Goal: Task Accomplishment & Management: Use online tool/utility

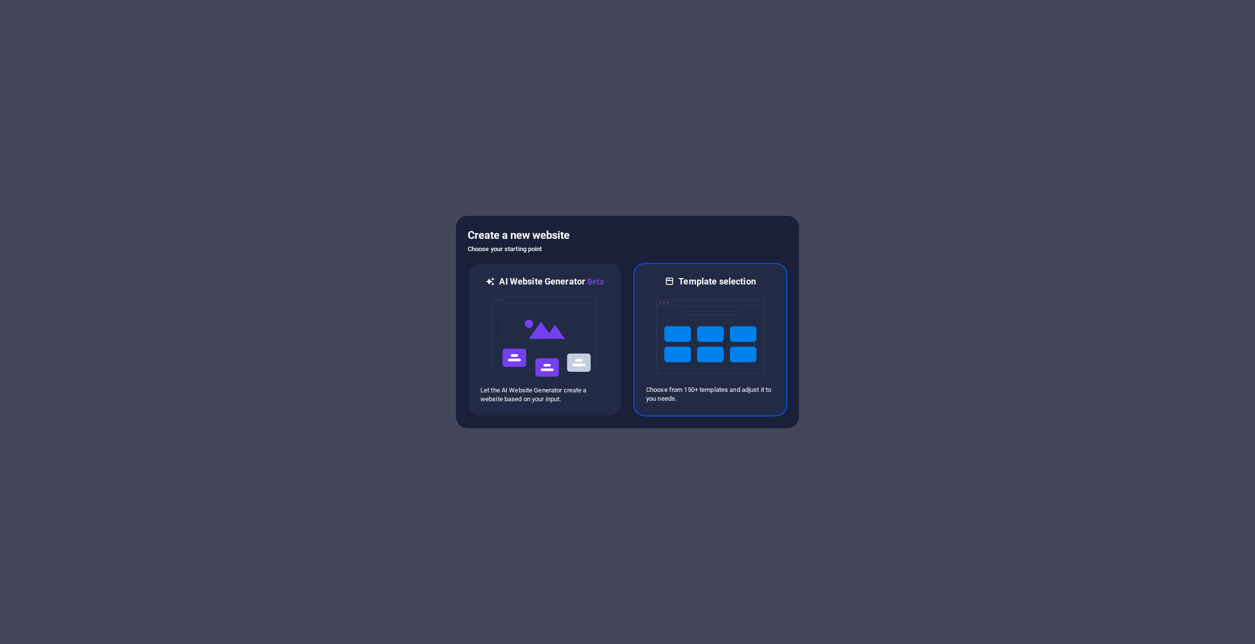
click at [699, 341] on img at bounding box center [710, 336] width 108 height 98
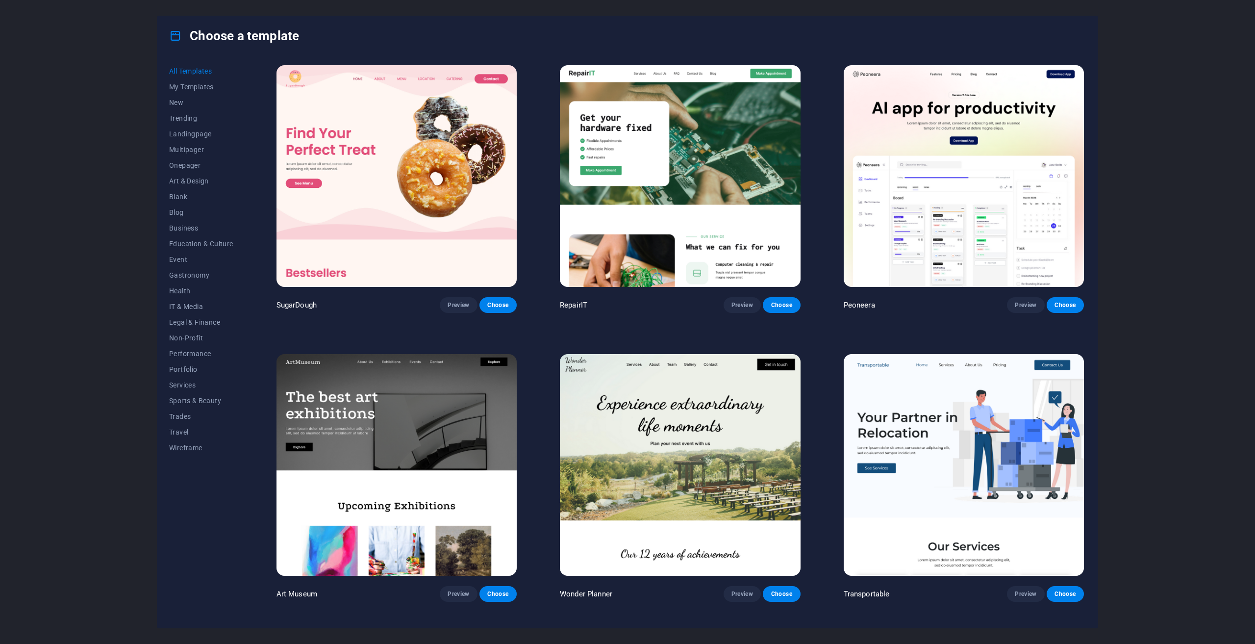
click at [927, 194] on img at bounding box center [964, 176] width 240 height 222
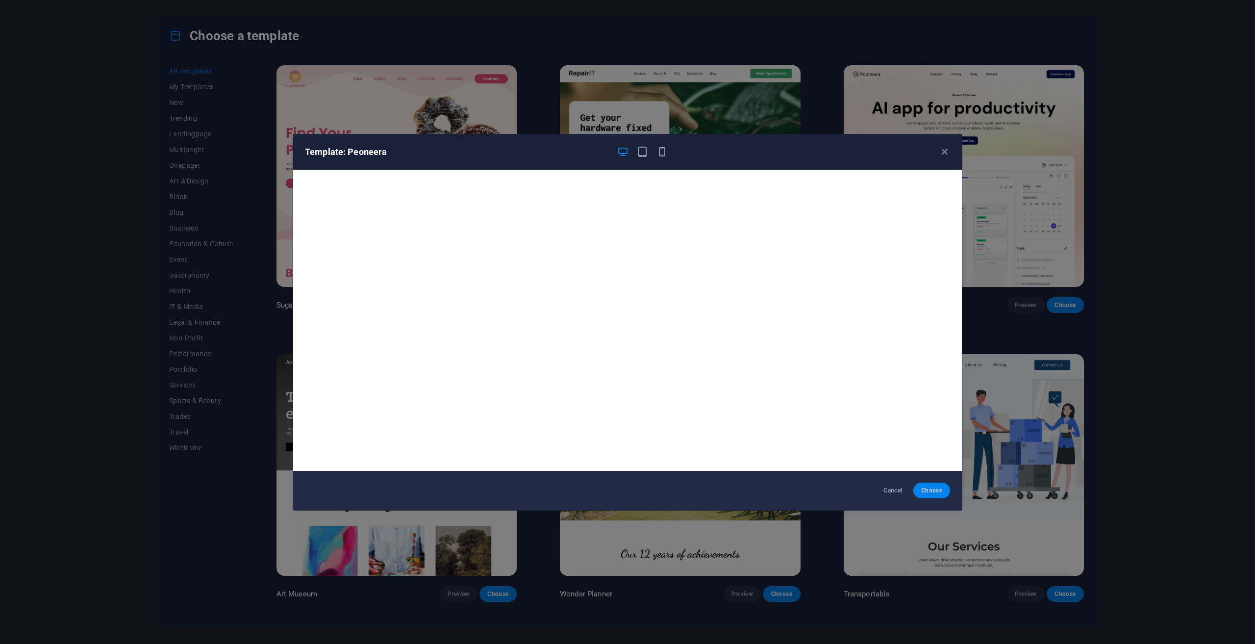
click at [927, 490] on span "Choose" at bounding box center [931, 490] width 21 height 8
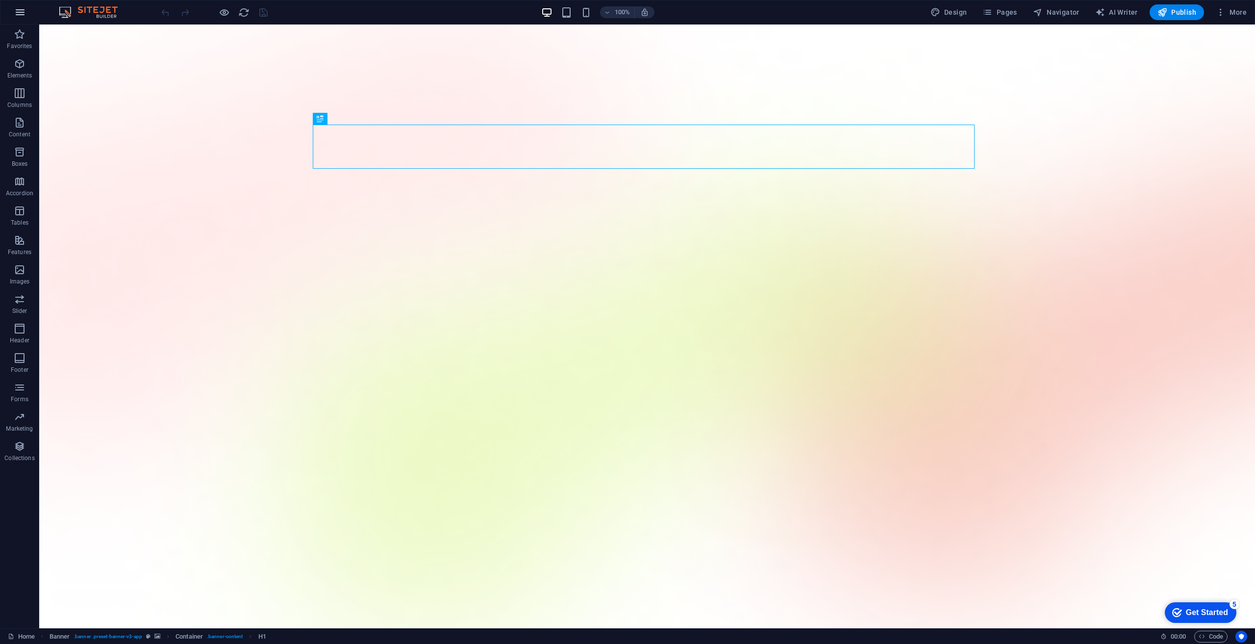
click at [18, 17] on icon "button" at bounding box center [20, 12] width 12 height 12
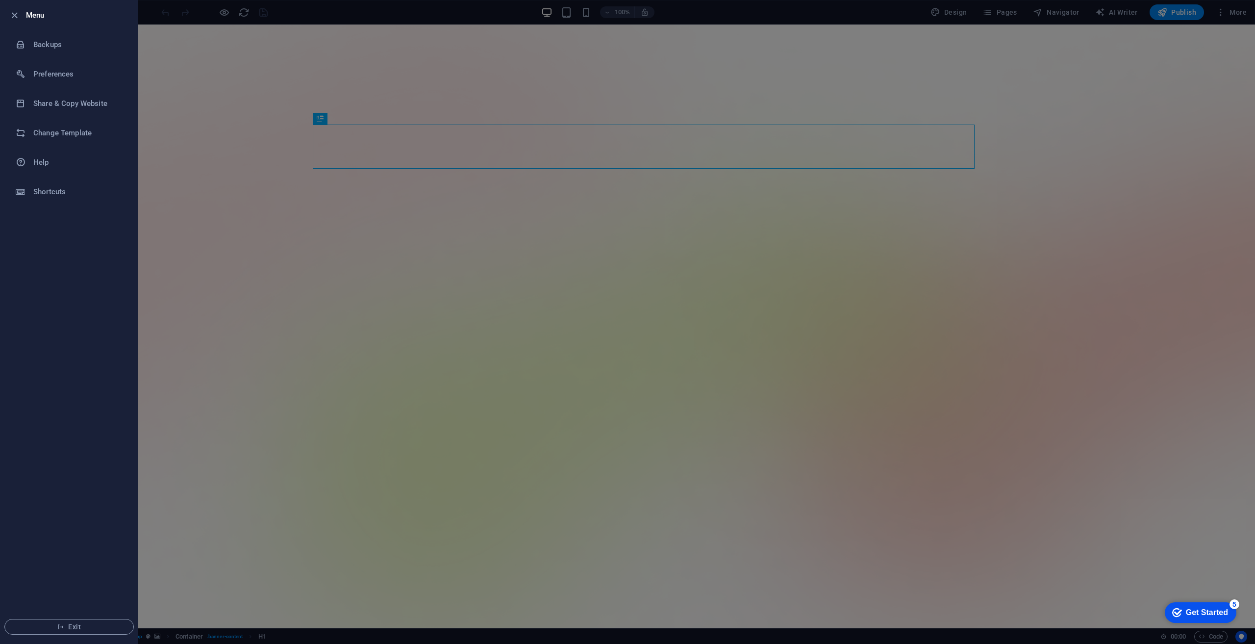
click at [18, 17] on icon "button" at bounding box center [14, 15] width 11 height 11
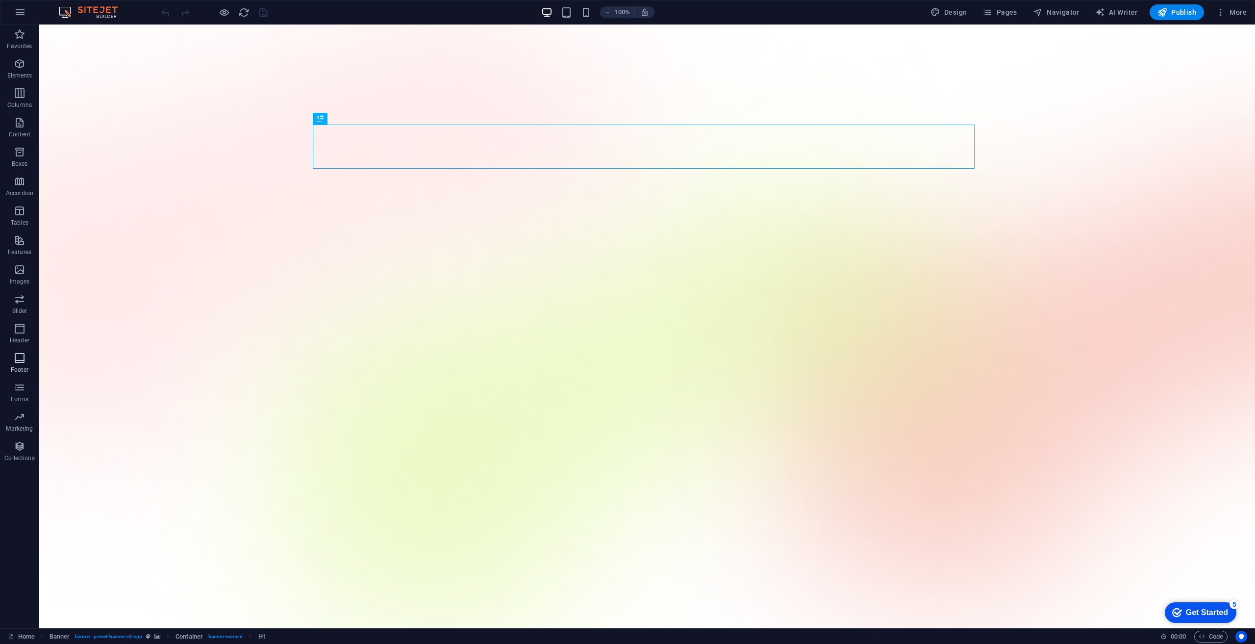
click at [21, 365] on span "Footer" at bounding box center [19, 364] width 39 height 24
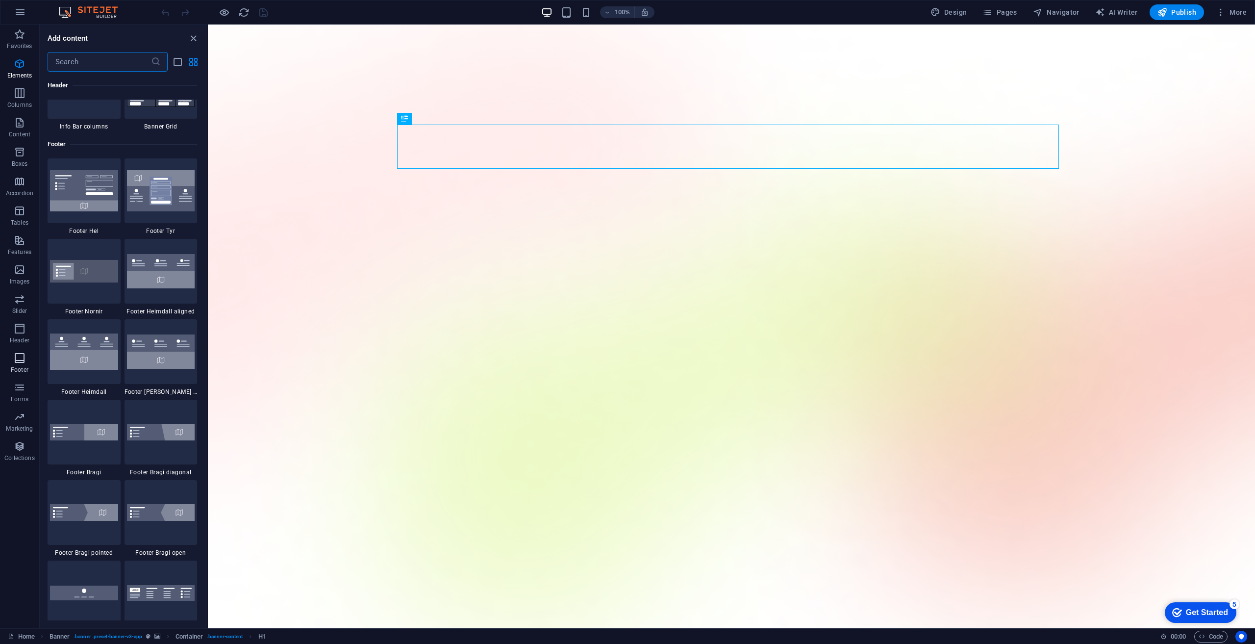
scroll to position [6490, 0]
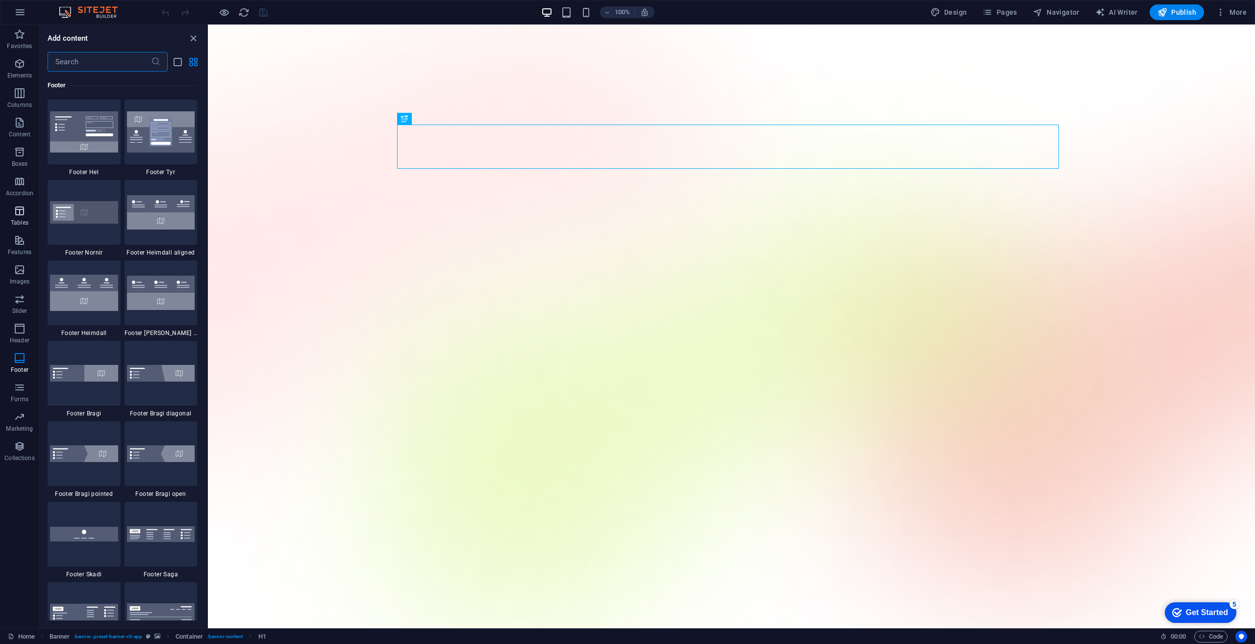
click at [22, 219] on p "Tables" at bounding box center [20, 223] width 18 height 8
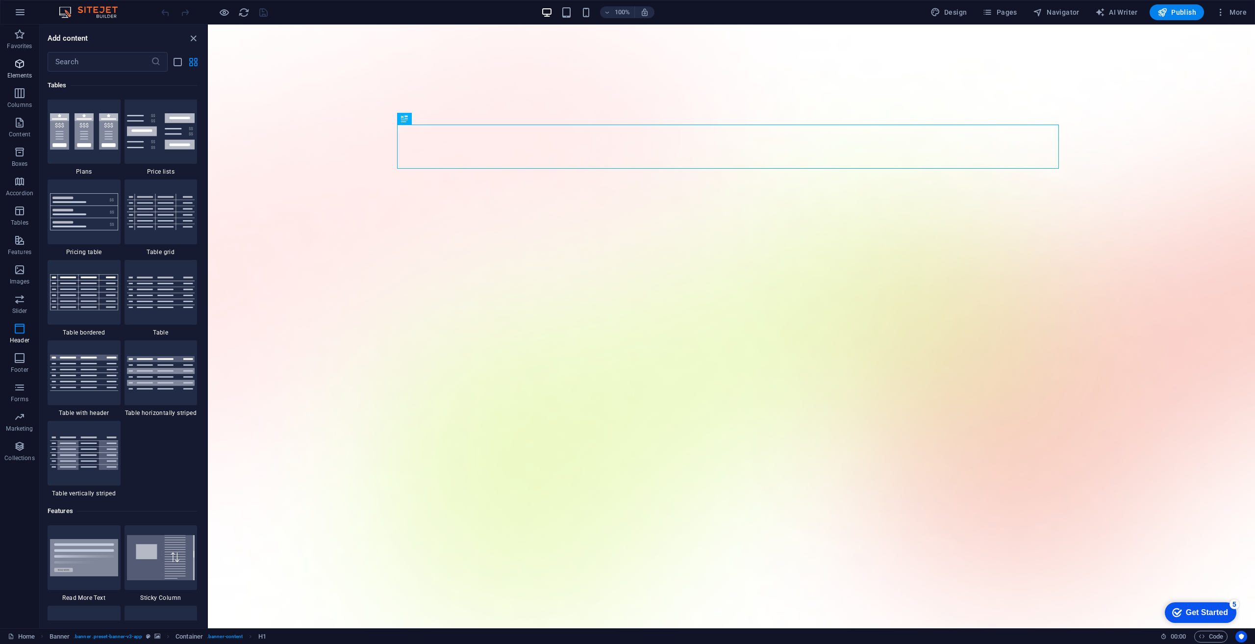
scroll to position [3395, 0]
click at [20, 13] on icon "button" at bounding box center [20, 12] width 12 height 12
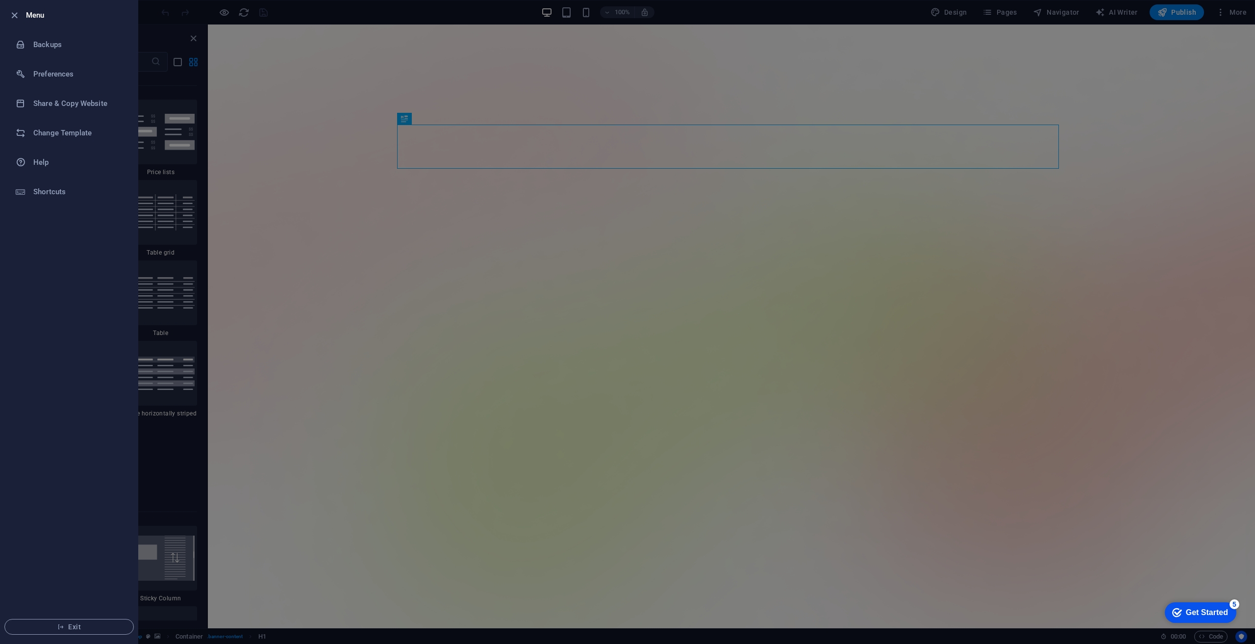
click at [309, 7] on div at bounding box center [627, 322] width 1255 height 644
